Goal: Check status: Check status

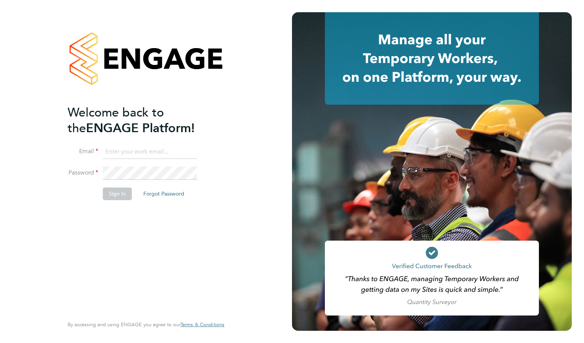
type input "emily.young@reed.com"
click at [120, 193] on button "Sign In" at bounding box center [117, 194] width 29 height 12
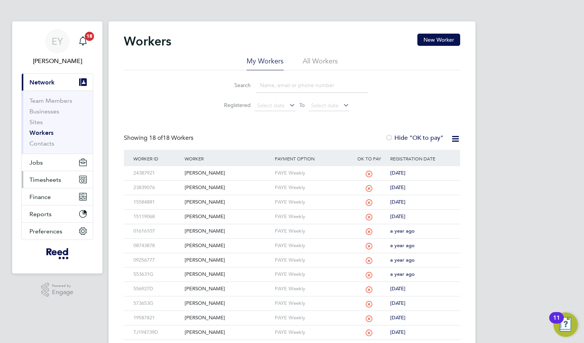
click at [45, 181] on span "Timesheets" at bounding box center [45, 179] width 32 height 7
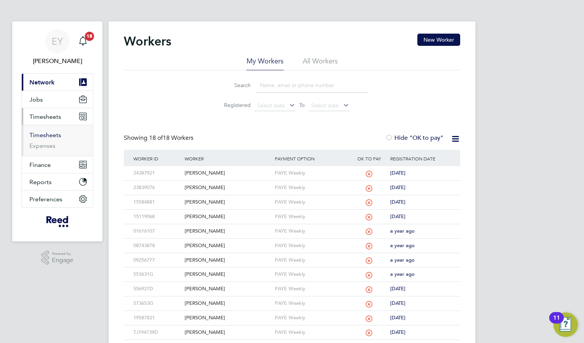
click at [42, 137] on link "Timesheets" at bounding box center [45, 134] width 32 height 7
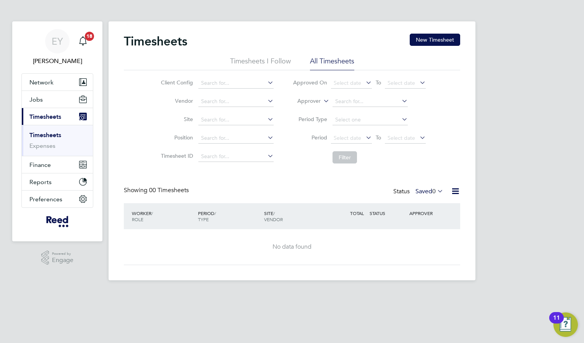
click at [262, 60] on li "Timesheets I Follow" at bounding box center [260, 64] width 61 height 14
click at [330, 60] on li "All Timesheets" at bounding box center [332, 64] width 44 height 14
click at [435, 194] on icon at bounding box center [435, 191] width 0 height 11
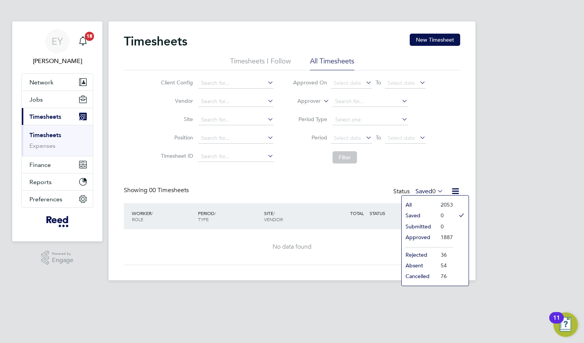
click at [427, 236] on li "Approved" at bounding box center [418, 237] width 35 height 11
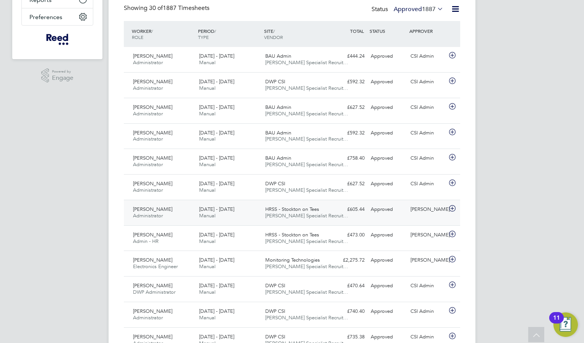
click at [451, 207] on icon at bounding box center [452, 209] width 10 height 6
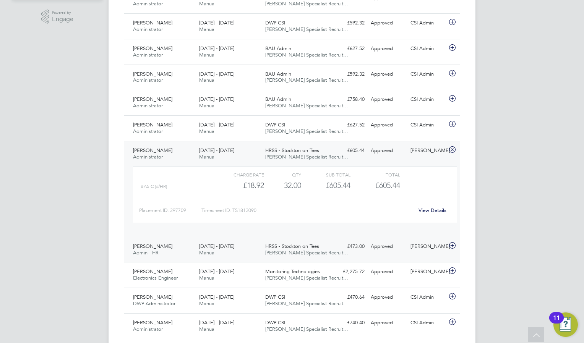
scroll to position [242, 0]
click at [452, 149] on icon at bounding box center [452, 149] width 10 height 6
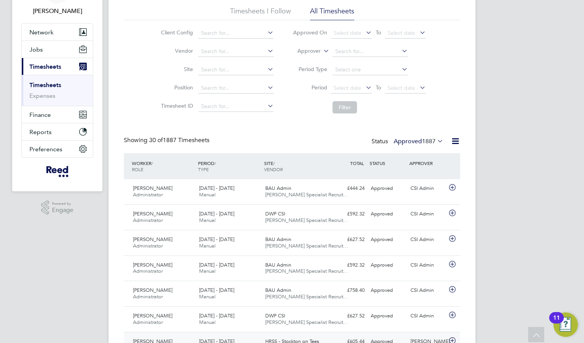
scroll to position [0, 0]
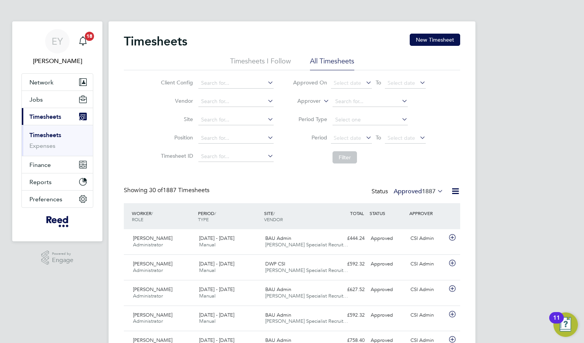
click at [435, 189] on icon at bounding box center [435, 191] width 0 height 11
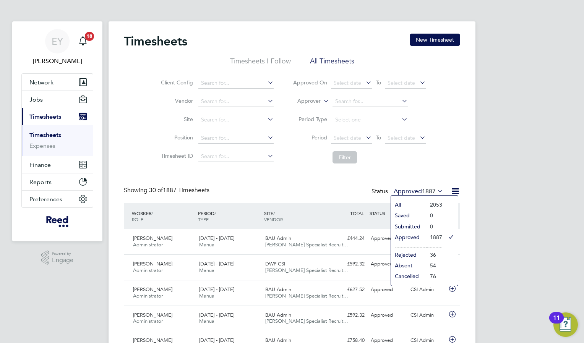
click at [412, 236] on li "Approved" at bounding box center [408, 237] width 35 height 11
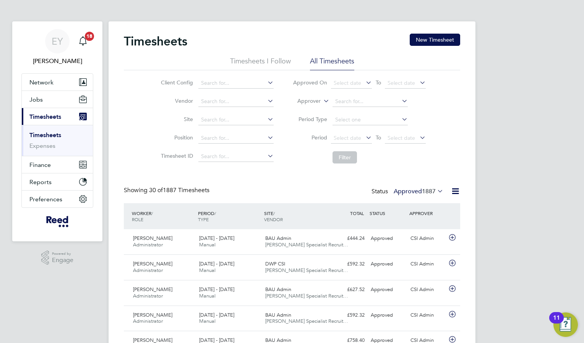
scroll to position [19, 66]
click at [50, 135] on link "Timesheets" at bounding box center [45, 134] width 32 height 7
click at [418, 192] on label "Approved 1887" at bounding box center [418, 192] width 50 height 8
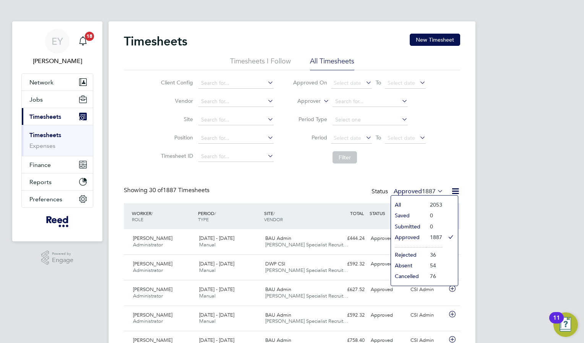
click at [410, 238] on li "Approved" at bounding box center [408, 237] width 35 height 11
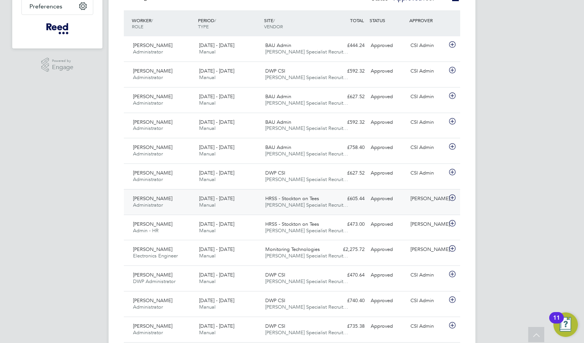
click at [147, 201] on span "[PERSON_NAME]" at bounding box center [152, 198] width 39 height 6
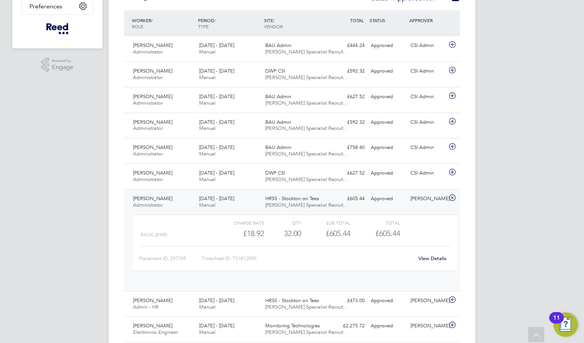
scroll to position [13, 74]
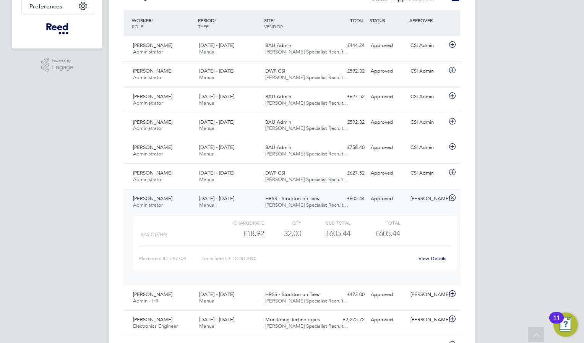
click at [429, 261] on link "View Details" at bounding box center [432, 258] width 28 height 6
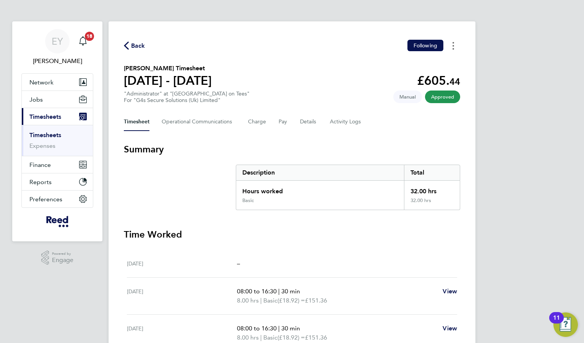
drag, startPoint x: 454, startPoint y: 45, endPoint x: 327, endPoint y: 133, distance: 154.1
click at [327, 133] on div "Back Following Emma Elliott's Timesheet 25 - 31 Aug 2025 £605. 44 "Administrato…" at bounding box center [291, 278] width 367 height 515
click at [308, 120] on button "Details" at bounding box center [309, 122] width 18 height 18
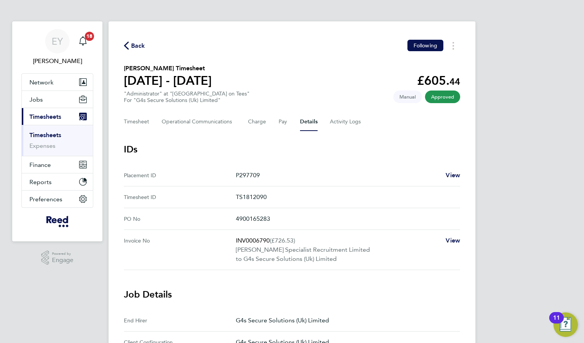
click at [48, 136] on link "Timesheets" at bounding box center [45, 134] width 32 height 7
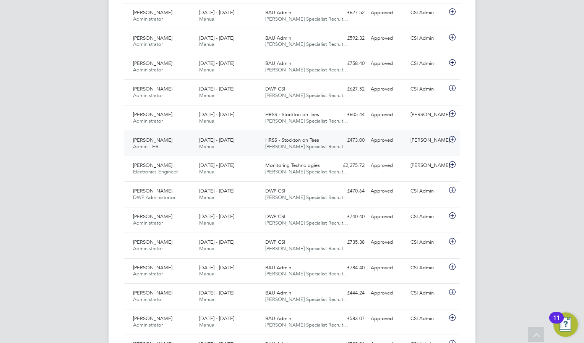
click at [452, 141] on icon at bounding box center [452, 139] width 10 height 6
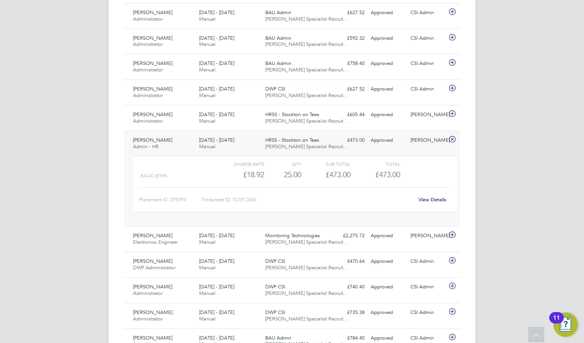
click at [432, 201] on link "View Details" at bounding box center [432, 199] width 28 height 6
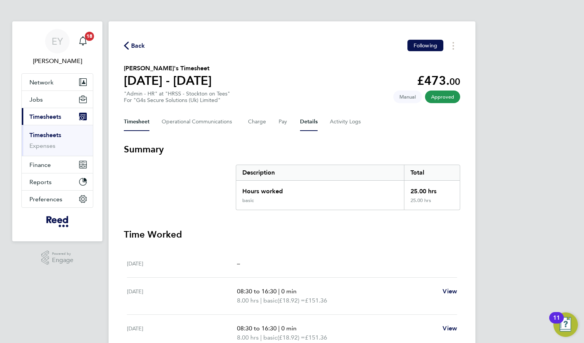
click at [306, 121] on button "Details" at bounding box center [309, 122] width 18 height 18
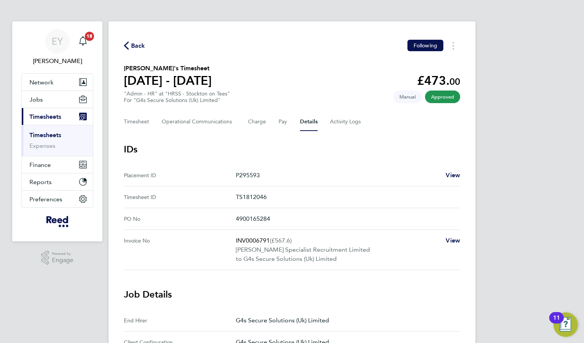
click at [53, 135] on link "Timesheets" at bounding box center [45, 134] width 32 height 7
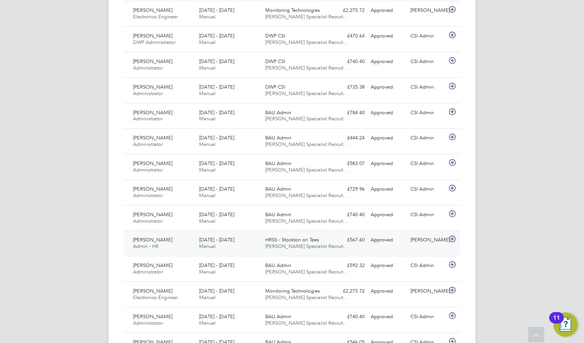
click at [452, 239] on icon at bounding box center [452, 239] width 10 height 6
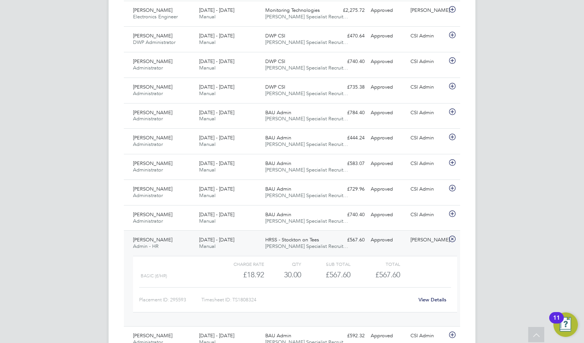
click at [432, 299] on link "View Details" at bounding box center [432, 299] width 28 height 6
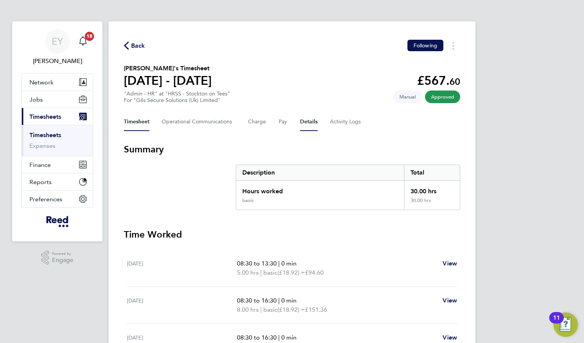
click at [307, 123] on button "Details" at bounding box center [309, 122] width 18 height 18
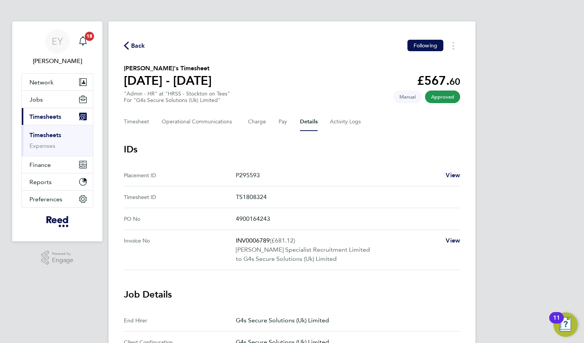
click at [48, 134] on link "Timesheets" at bounding box center [45, 134] width 32 height 7
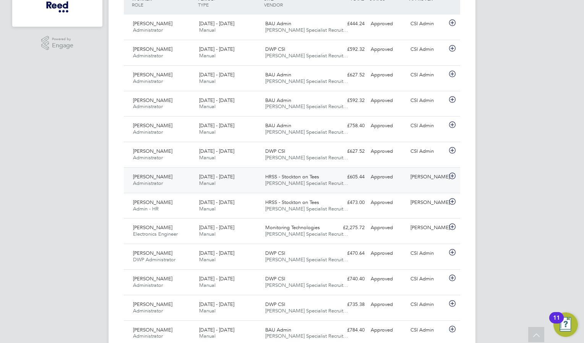
click at [450, 176] on icon at bounding box center [452, 176] width 10 height 6
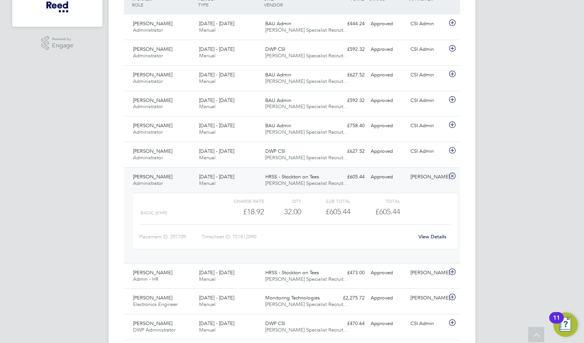
click at [426, 240] on div "View Details" at bounding box center [431, 237] width 37 height 12
click at [427, 235] on link "View Details" at bounding box center [432, 236] width 28 height 6
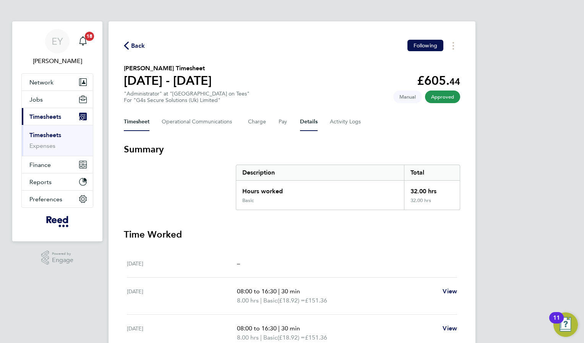
click at [303, 124] on button "Details" at bounding box center [309, 122] width 18 height 18
